Goal: Register for event/course

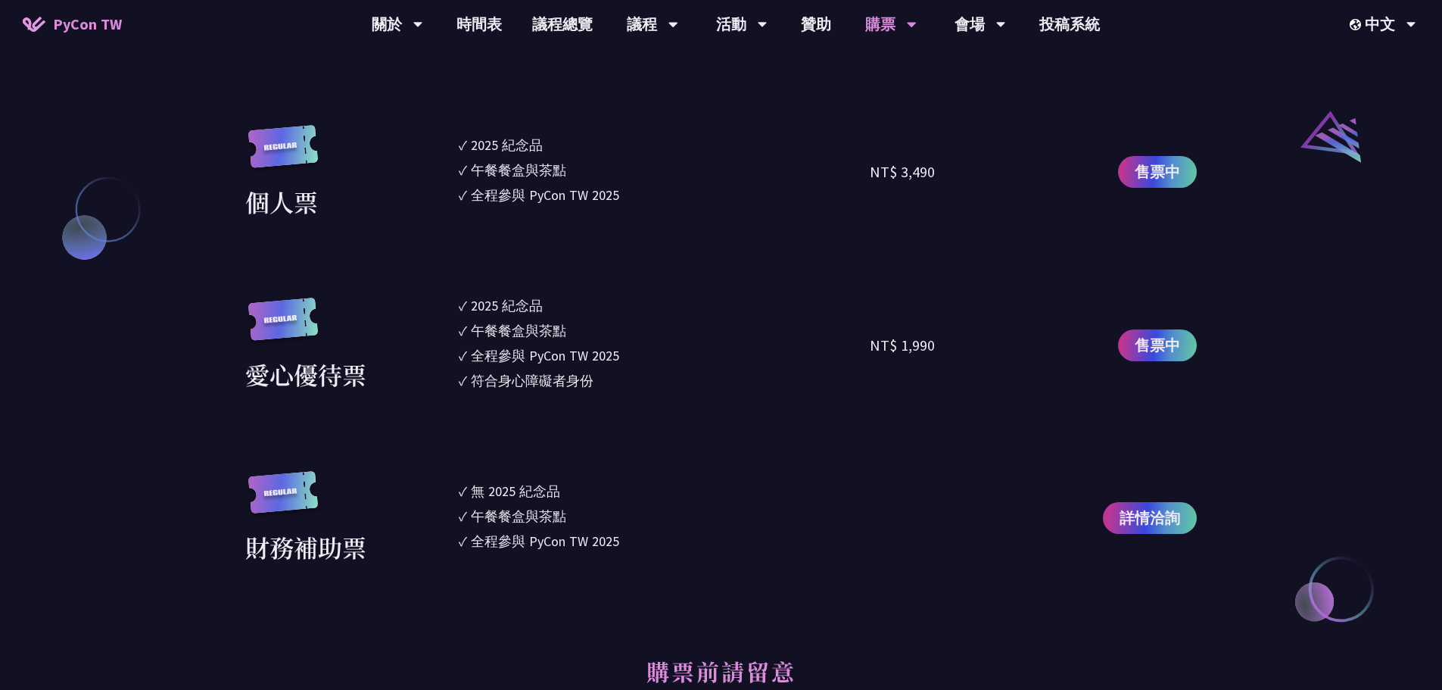
scroll to position [1665, 0]
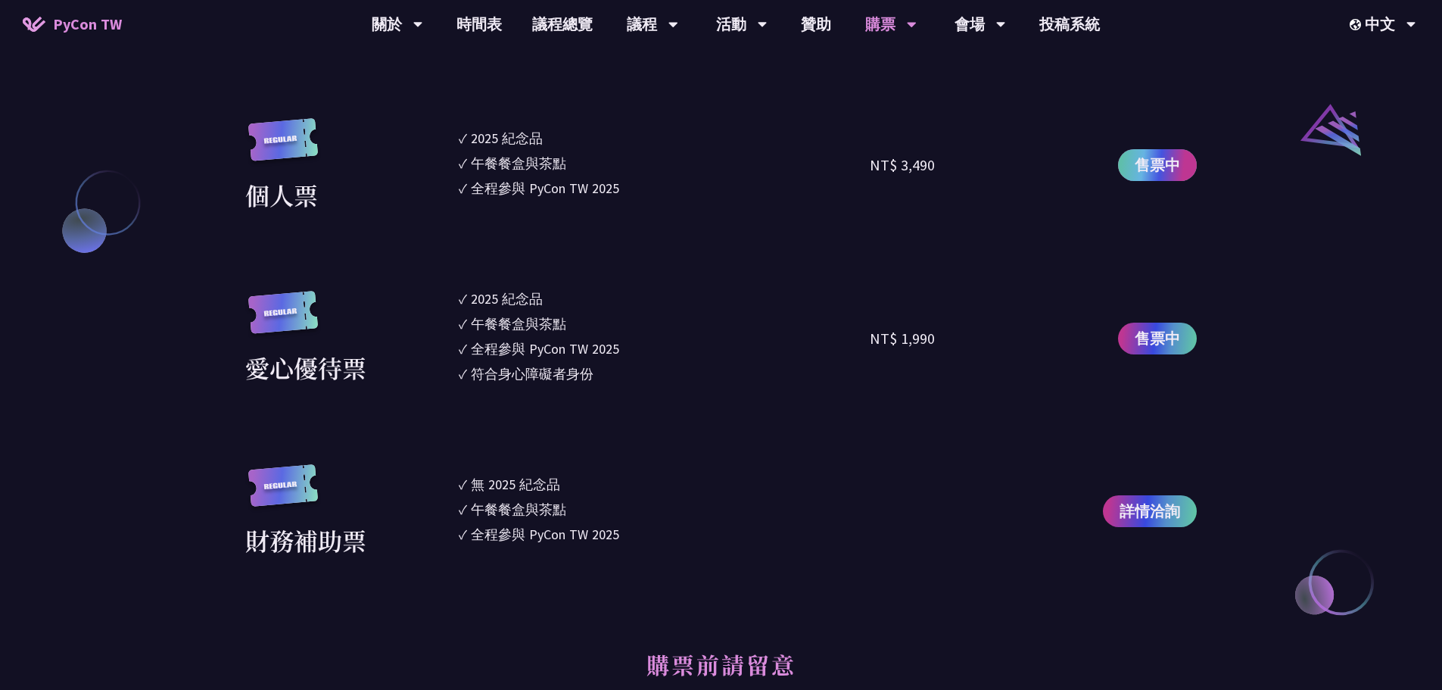
click at [1166, 160] on span "售票中" at bounding box center [1157, 165] width 45 height 23
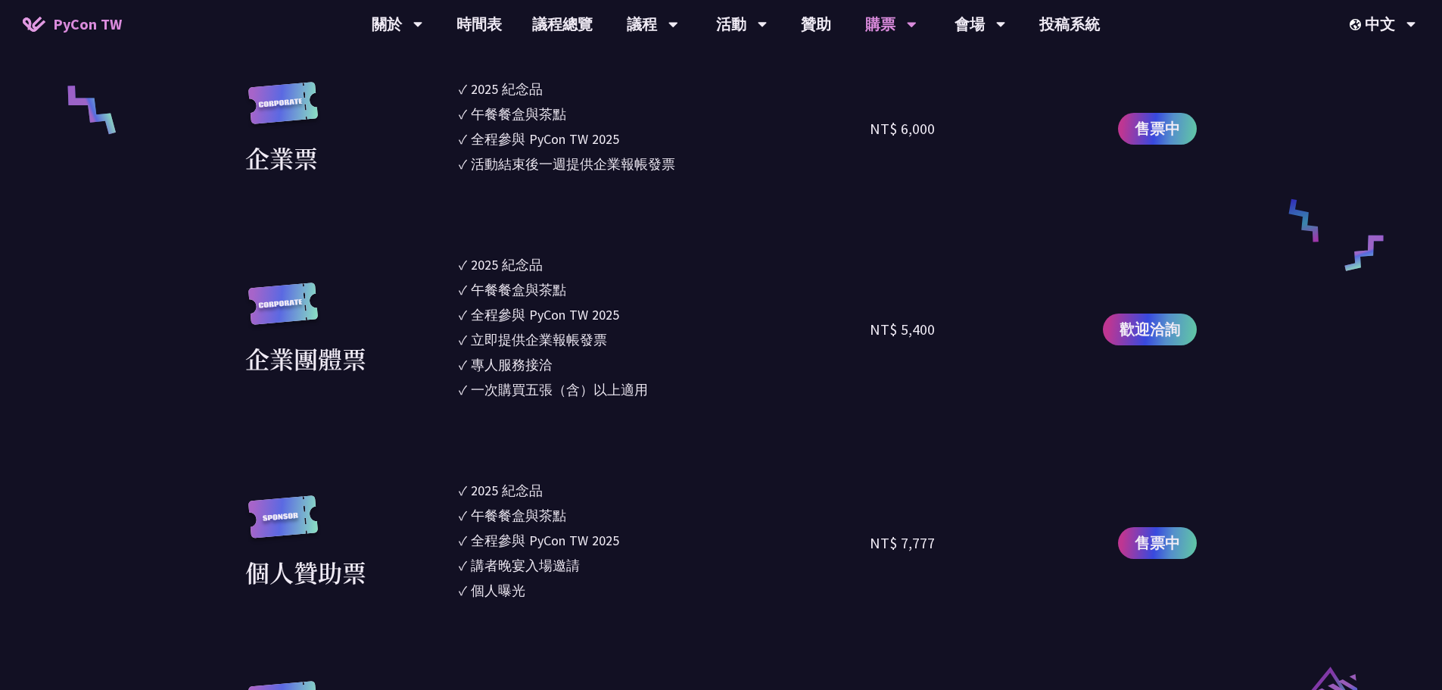
scroll to position [908, 0]
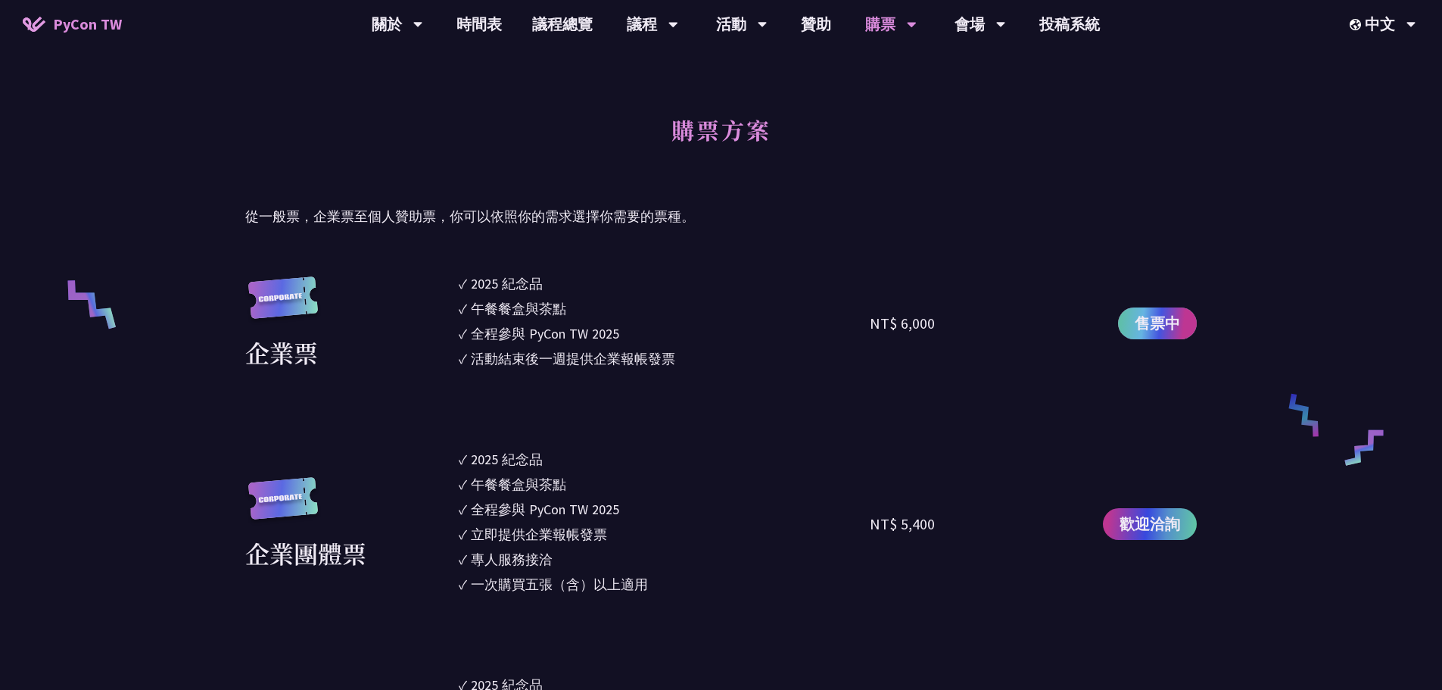
click at [1184, 331] on link "售票中" at bounding box center [1157, 323] width 79 height 32
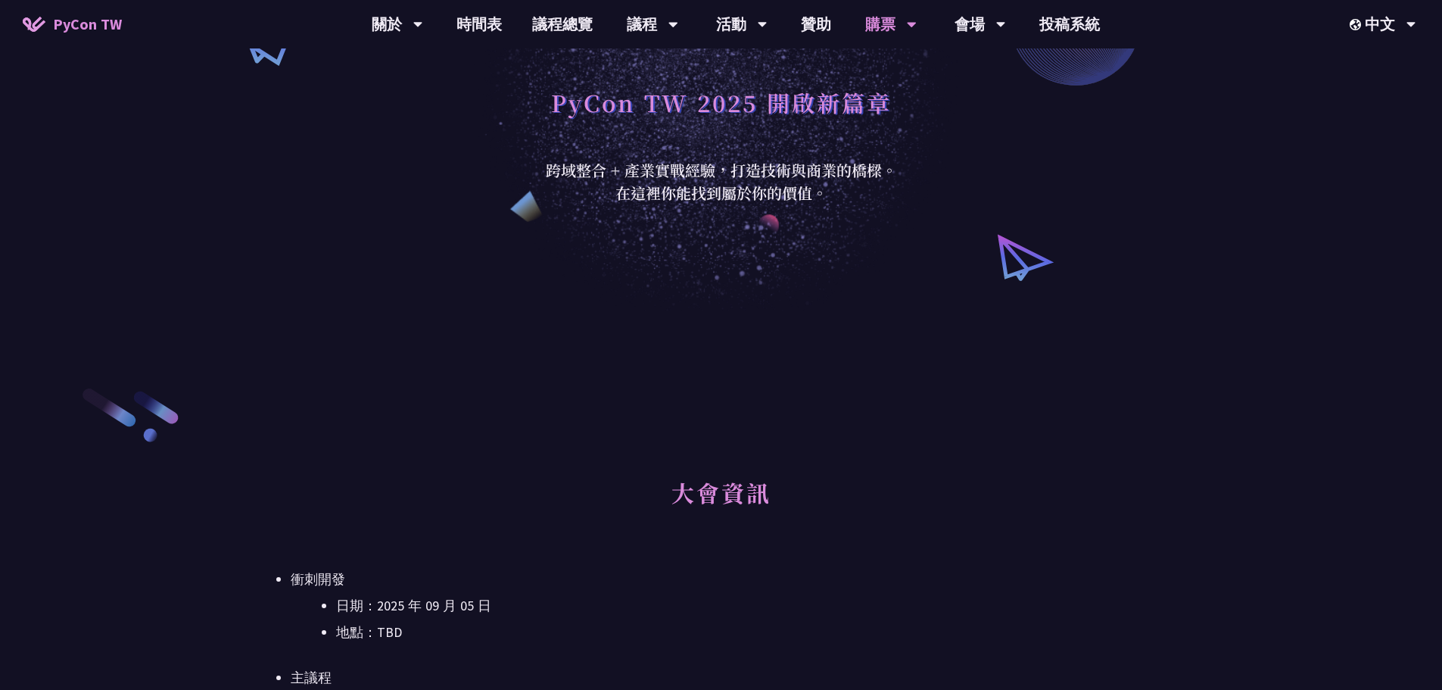
scroll to position [0, 0]
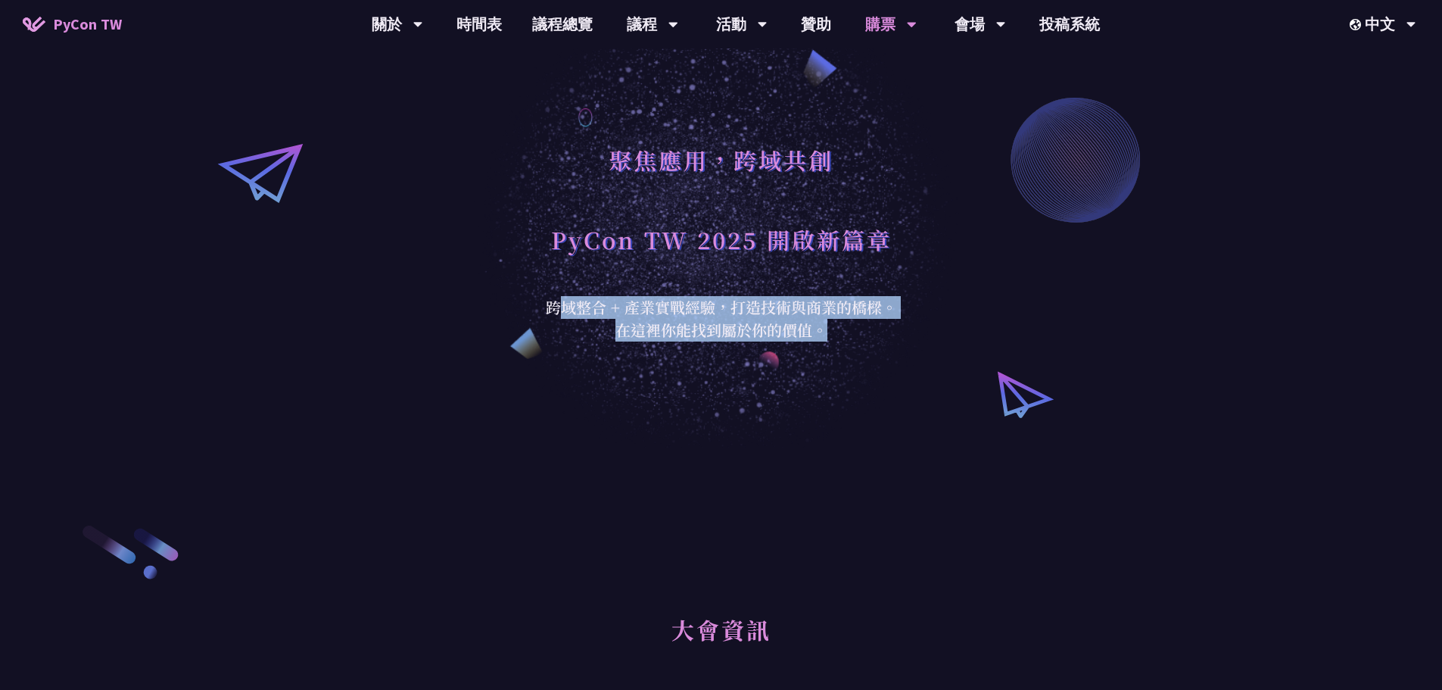
drag, startPoint x: 564, startPoint y: 304, endPoint x: 824, endPoint y: 338, distance: 261.9
click at [824, 338] on div "跨域整合 + 產業實戰經驗，打造技術與商業的橋樑。 在這裡你能找到屬於你的價值。" at bounding box center [721, 318] width 371 height 45
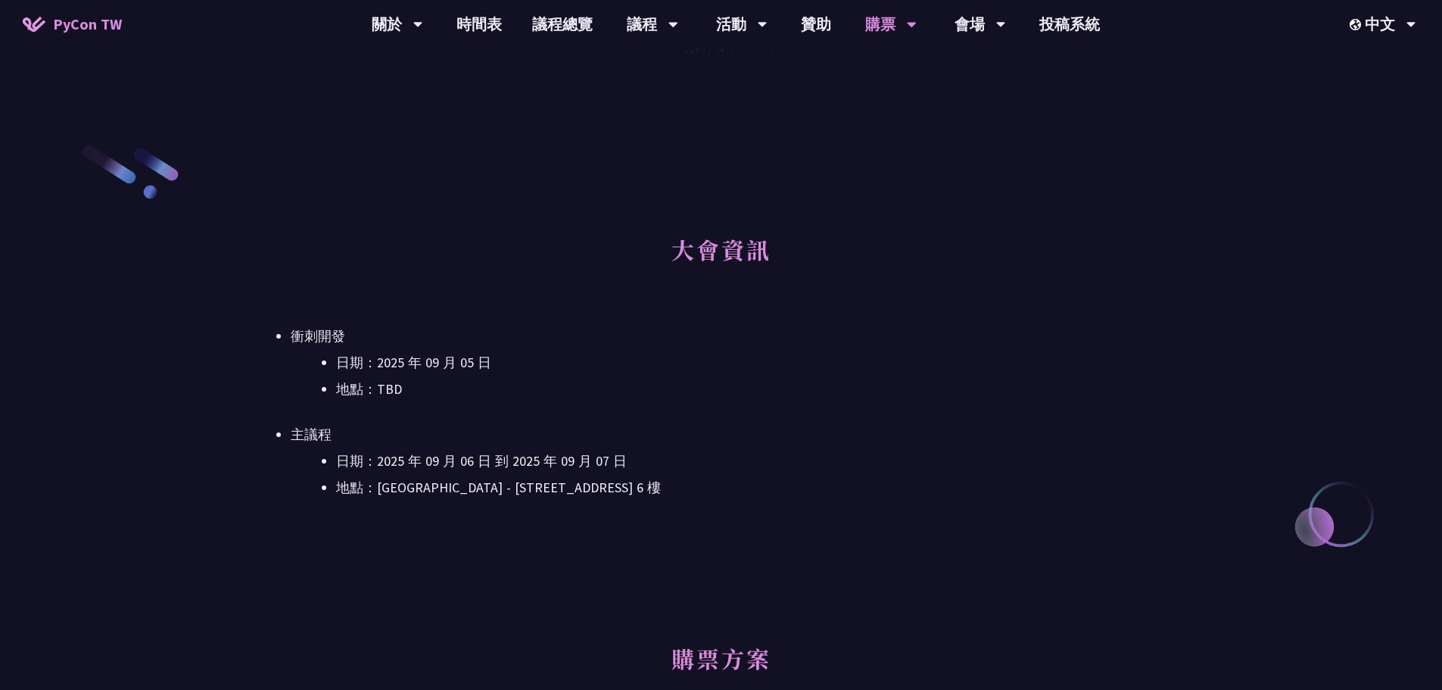
scroll to position [383, 0]
drag, startPoint x: 379, startPoint y: 481, endPoint x: 435, endPoint y: 483, distance: 56.0
click at [435, 483] on li "地點：台北文創 6 樓 - ​台北市信義區菸廠路 88 號 6 樓" at bounding box center [766, 484] width 861 height 23
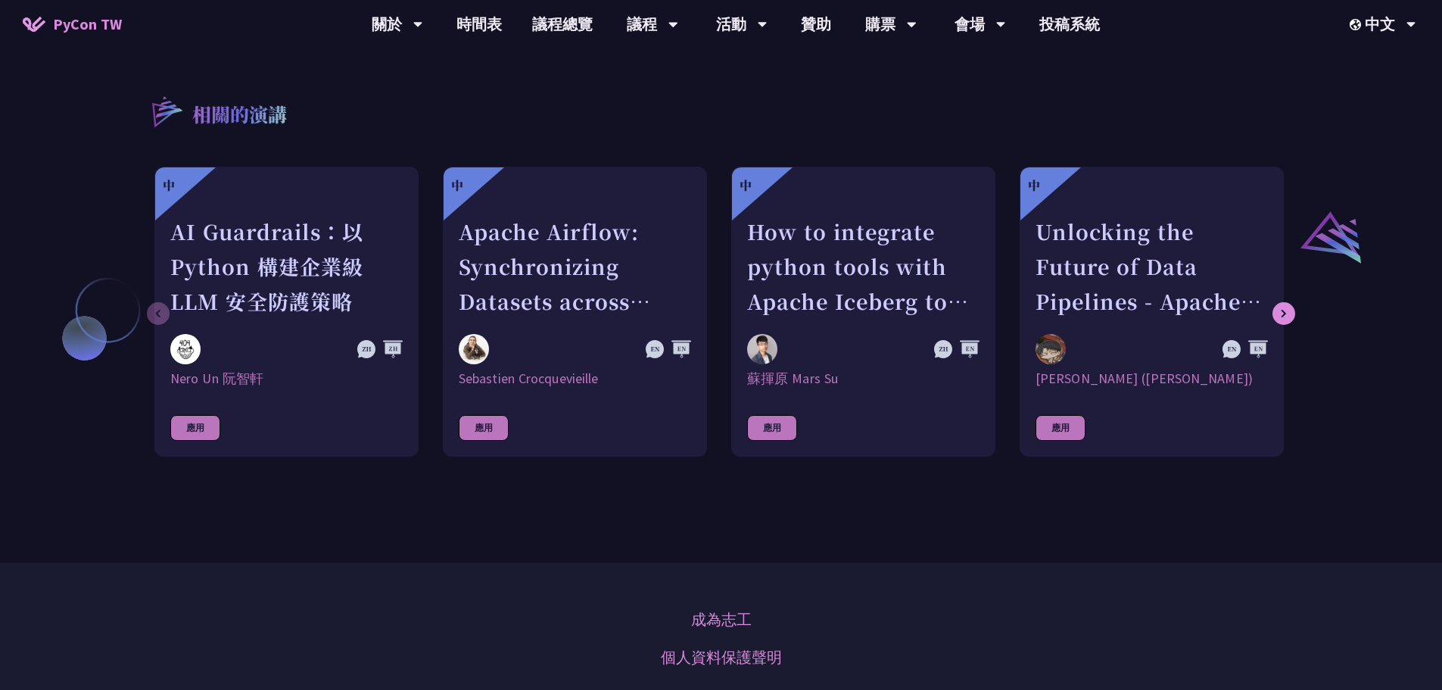
scroll to position [1136, 0]
